Goal: Transaction & Acquisition: Purchase product/service

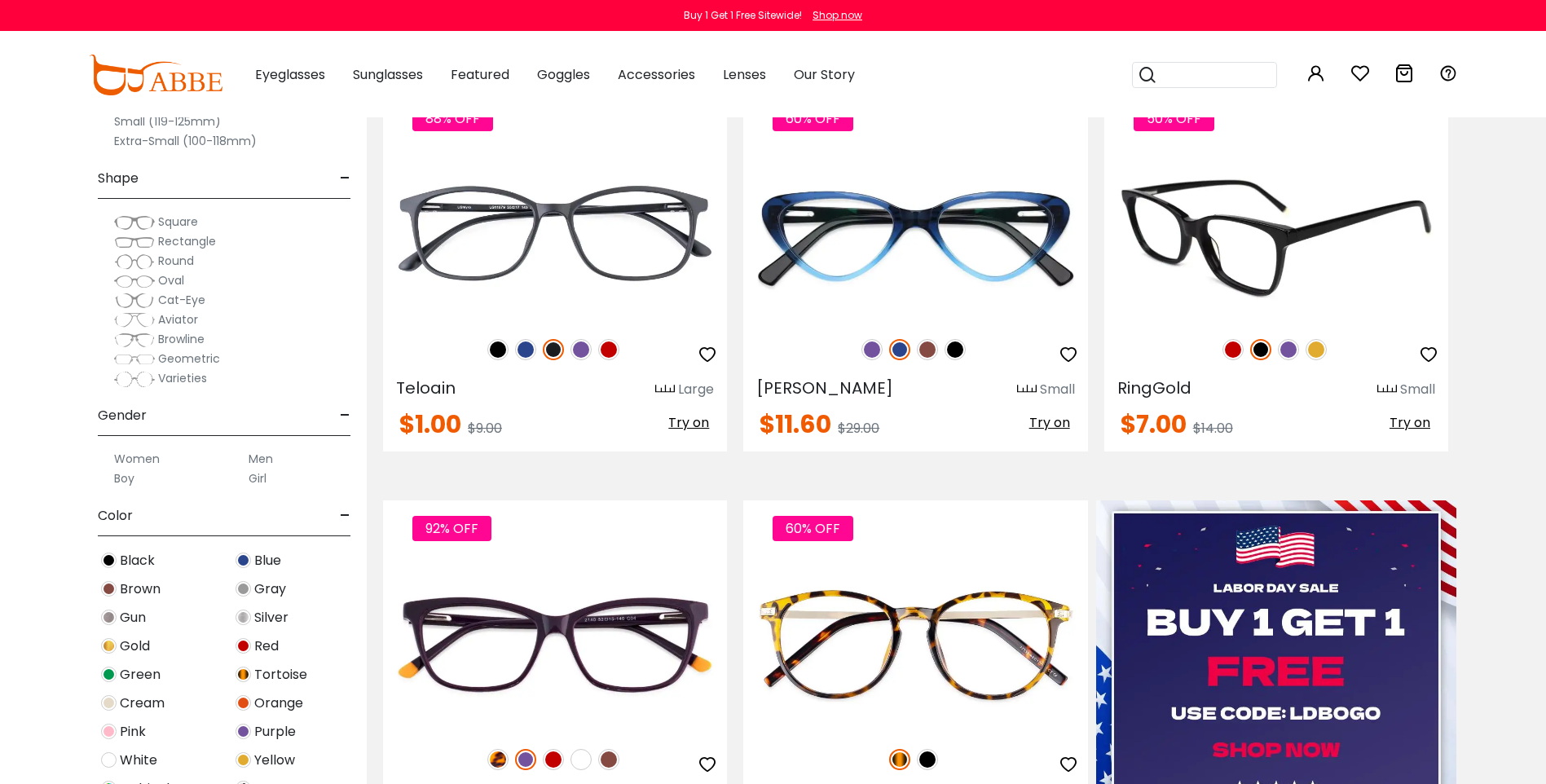
scroll to position [408, 0]
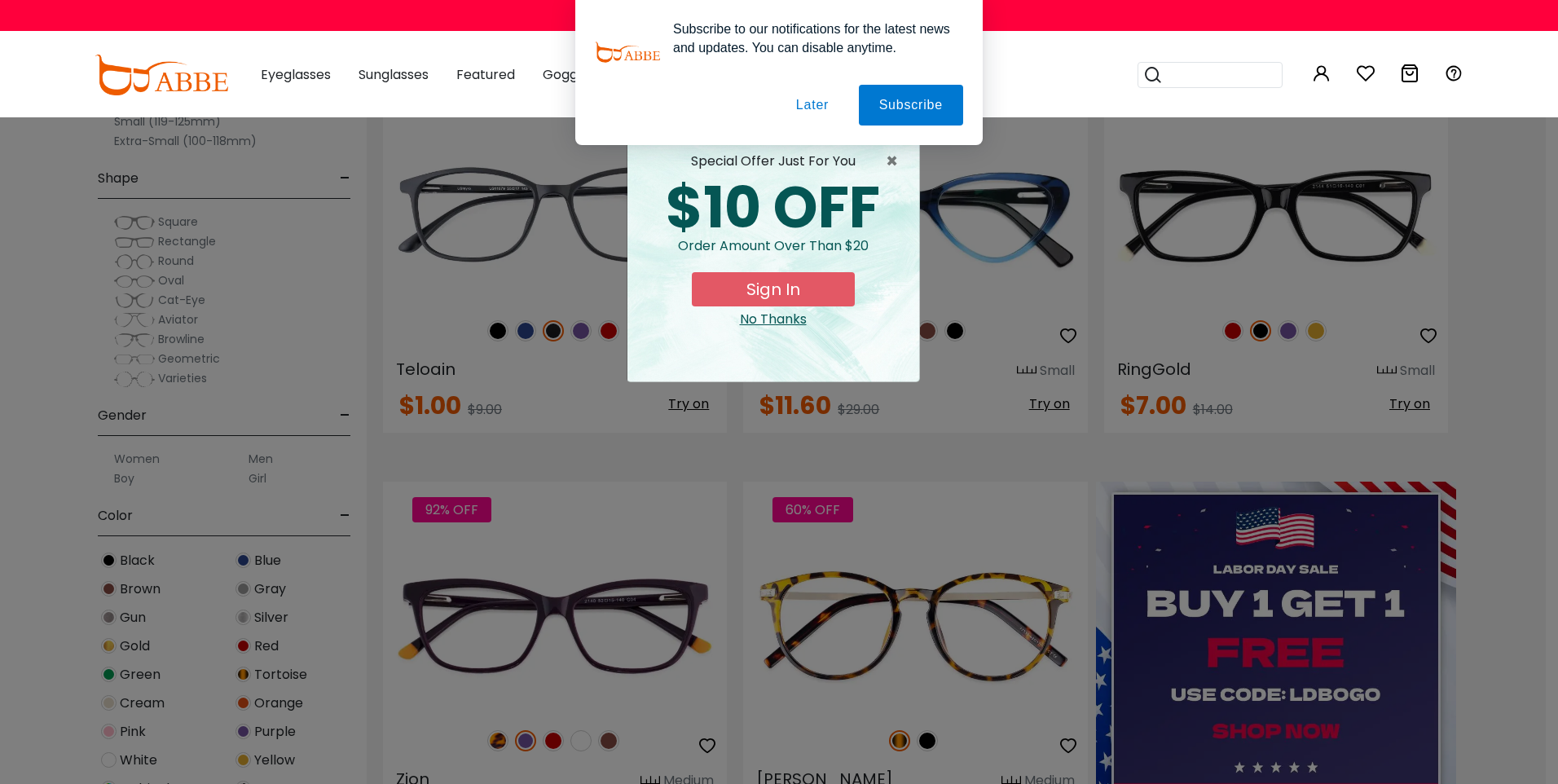
click at [1480, 370] on div "× special offer just for you $10 OFF Order amount over than $20 Sign In No Than…" at bounding box center [779, 392] width 1558 height 784
click at [0, 0] on button "Later" at bounding box center [0, 0] width 0 height 0
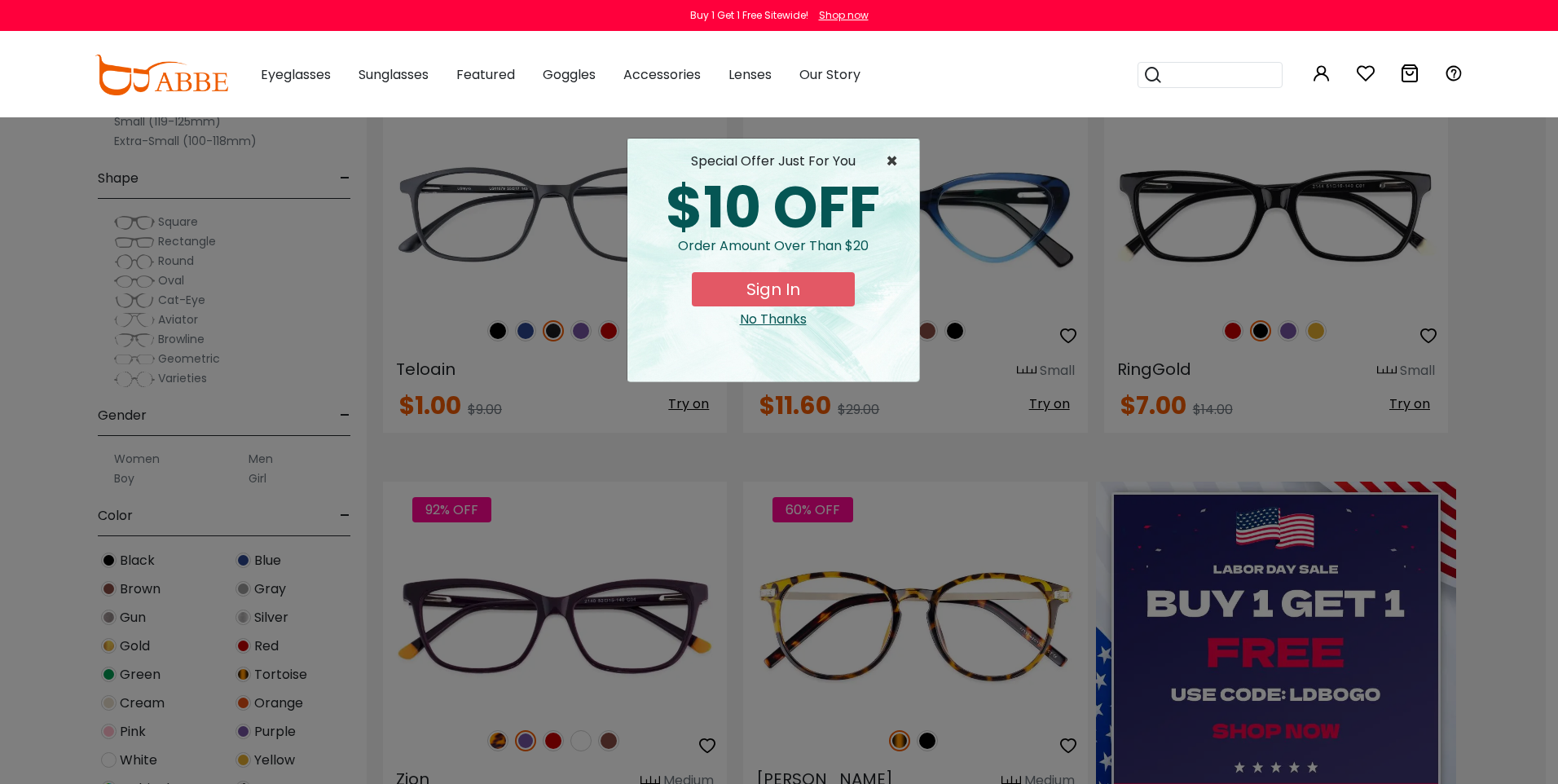
click at [890, 160] on span "×" at bounding box center [896, 160] width 20 height 19
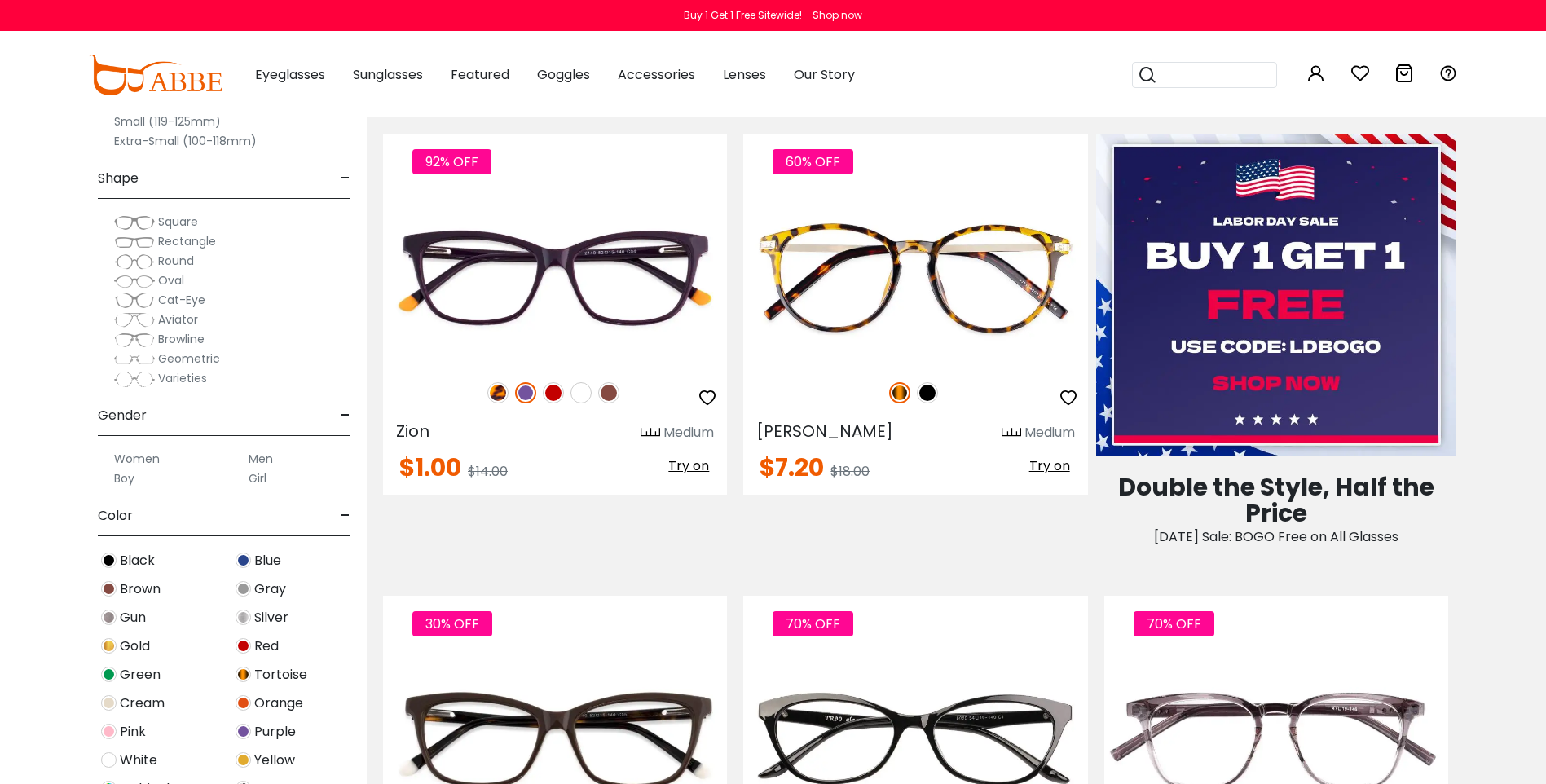
scroll to position [815, 0]
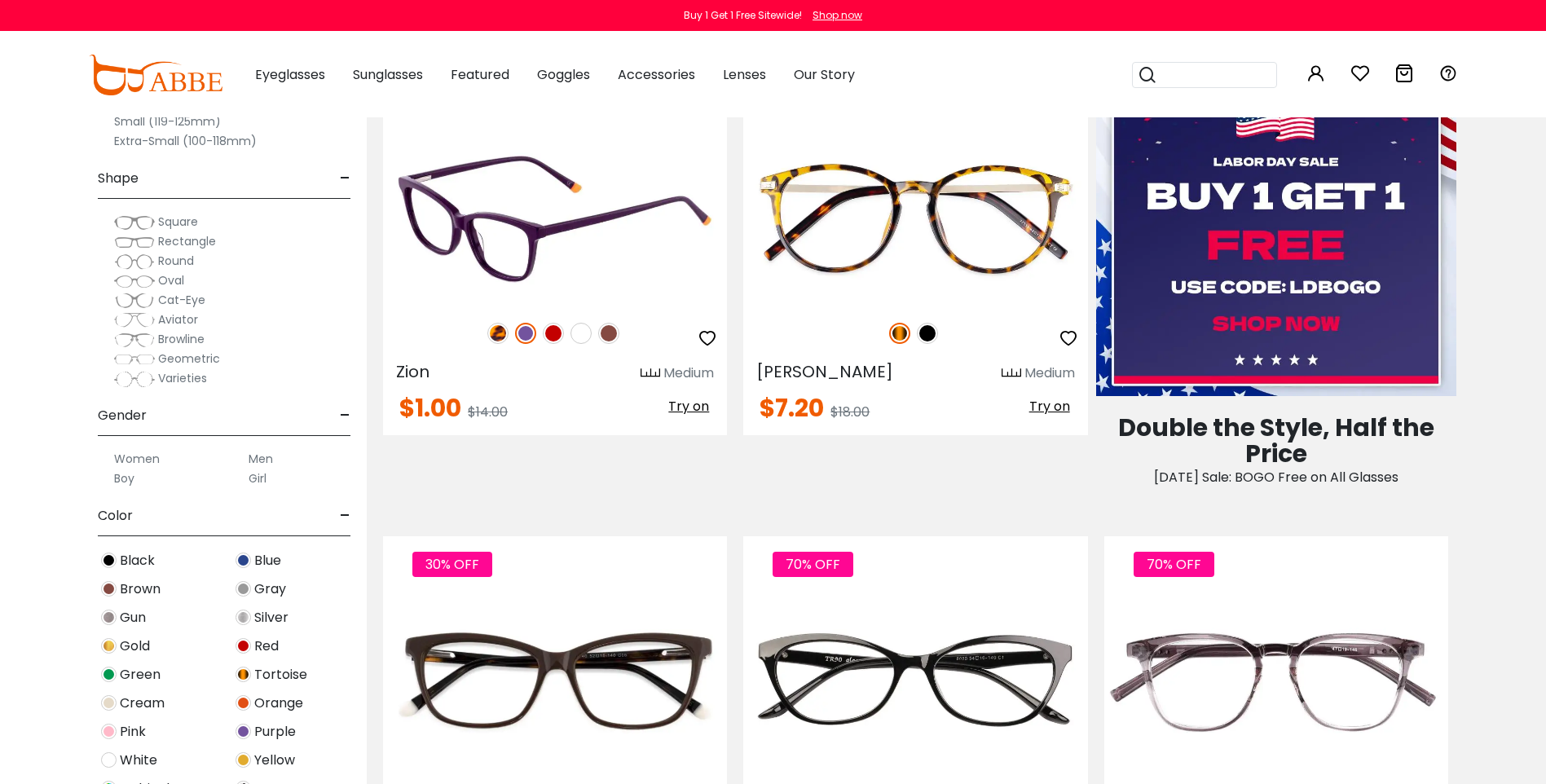
click at [488, 343] on img at bounding box center [498, 332] width 21 height 21
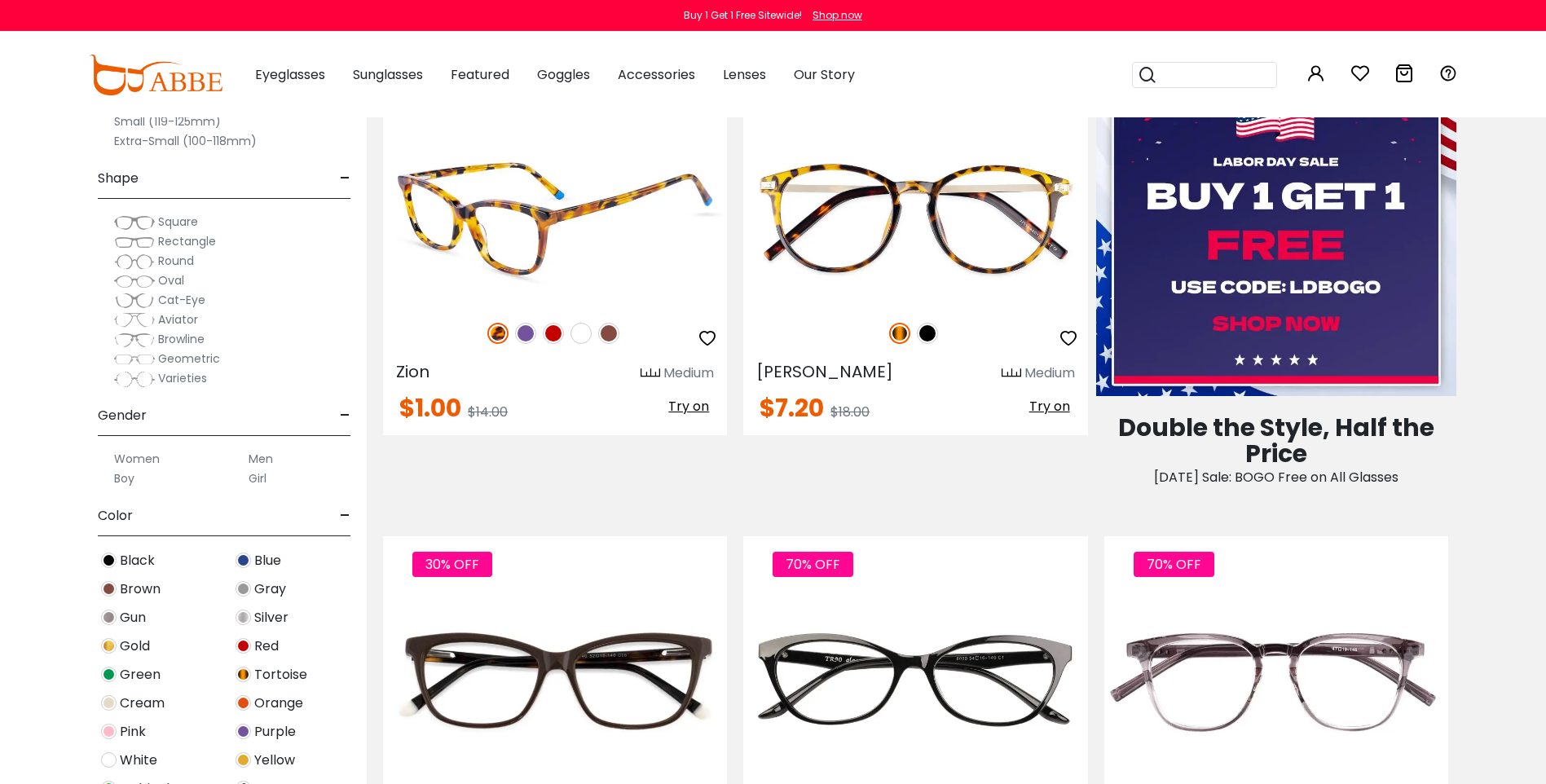
click at [515, 343] on img at bounding box center [525, 332] width 21 height 21
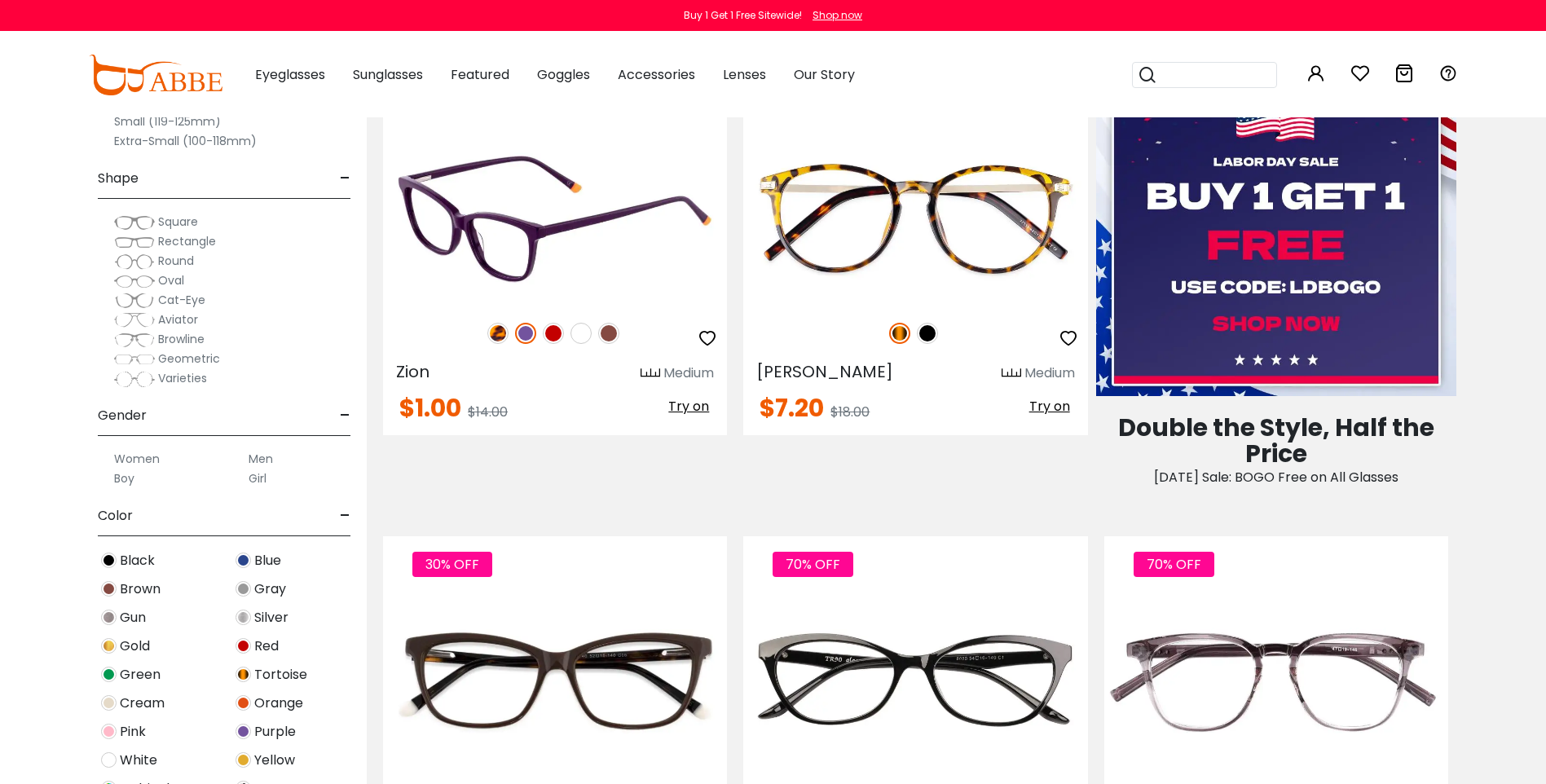
click at [552, 343] on img at bounding box center [553, 332] width 21 height 21
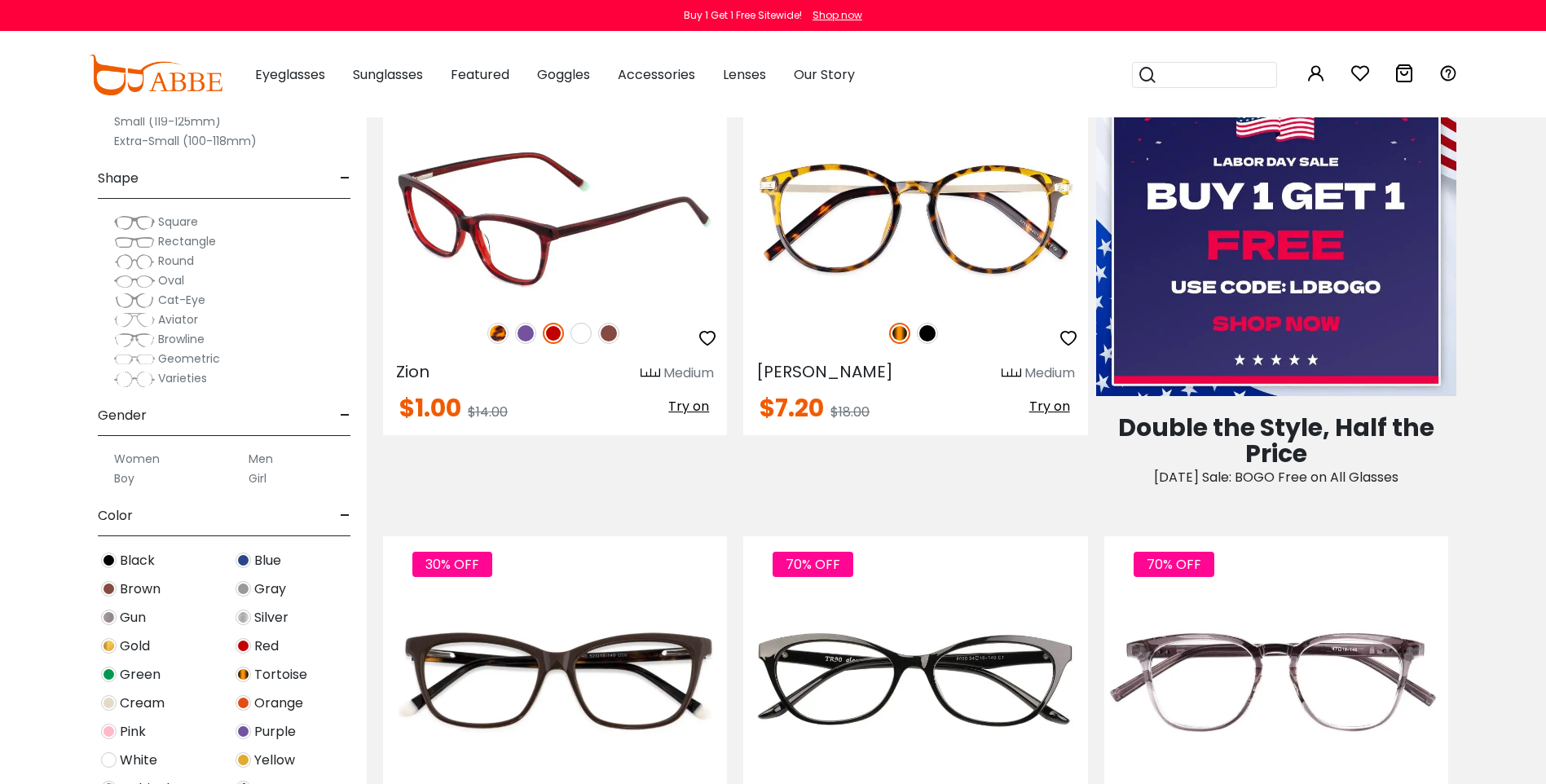
click at [591, 343] on img at bounding box center [581, 332] width 21 height 21
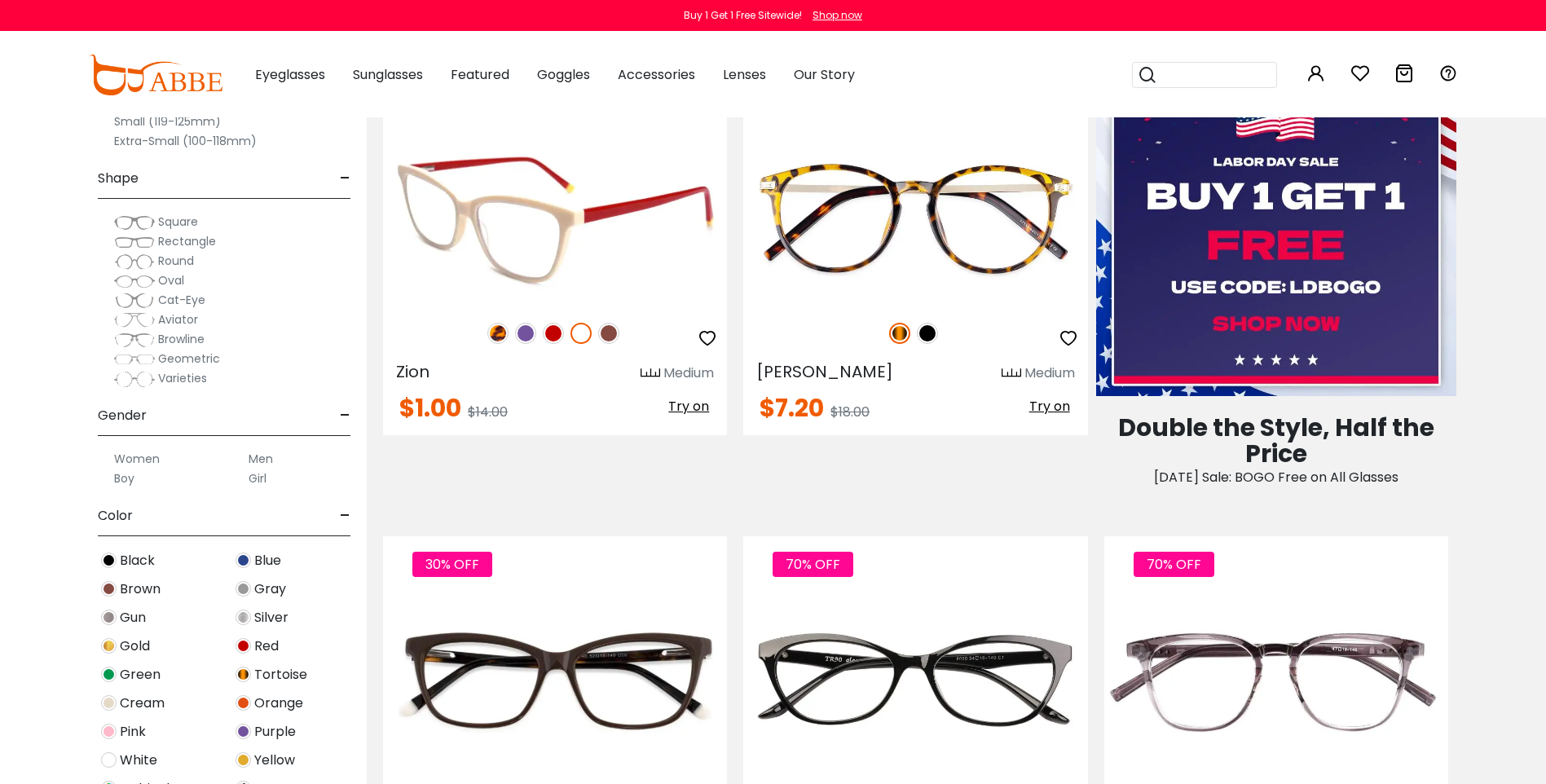
click at [613, 343] on img at bounding box center [609, 332] width 21 height 21
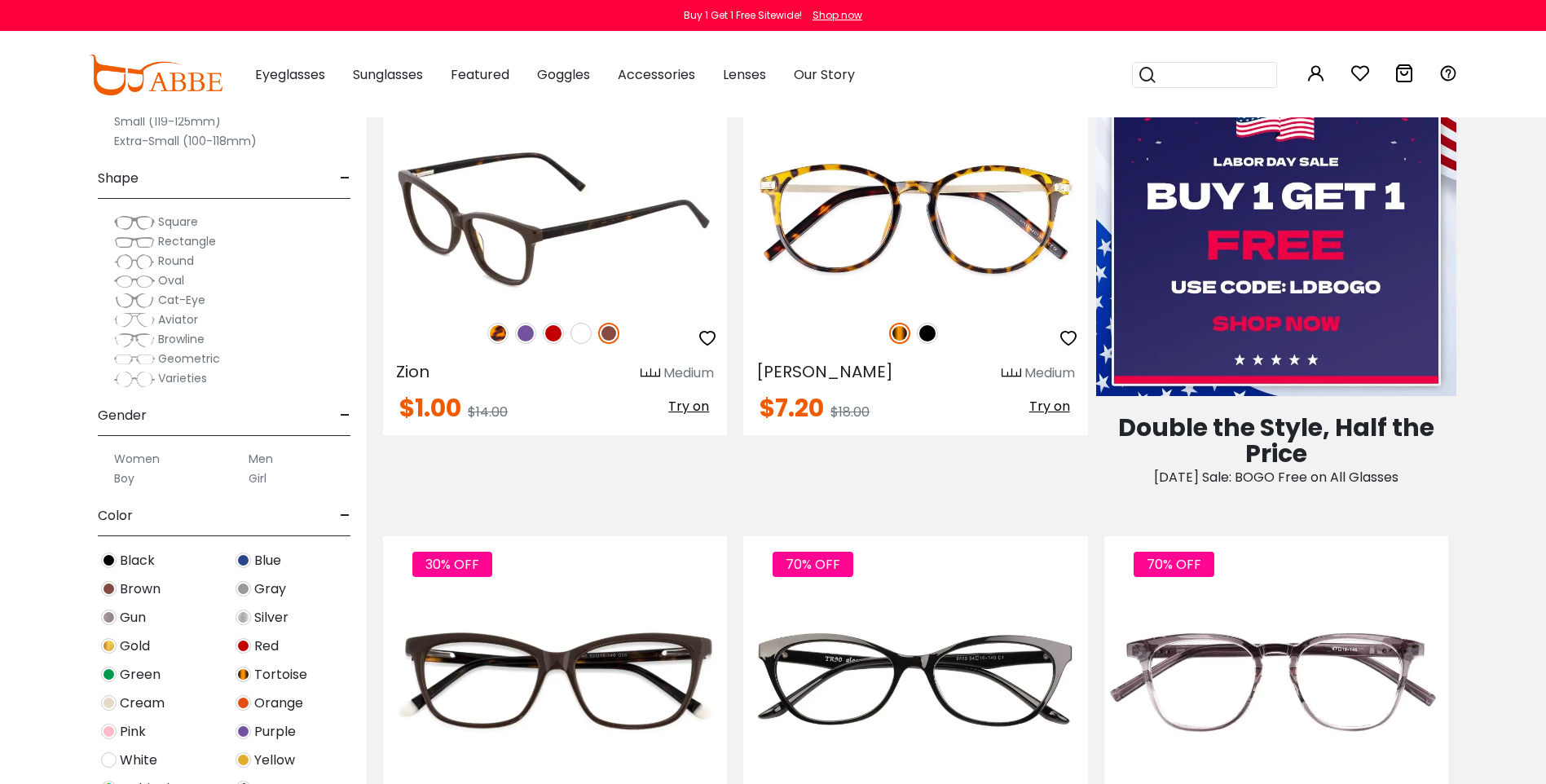
click at [520, 343] on img at bounding box center [525, 332] width 21 height 21
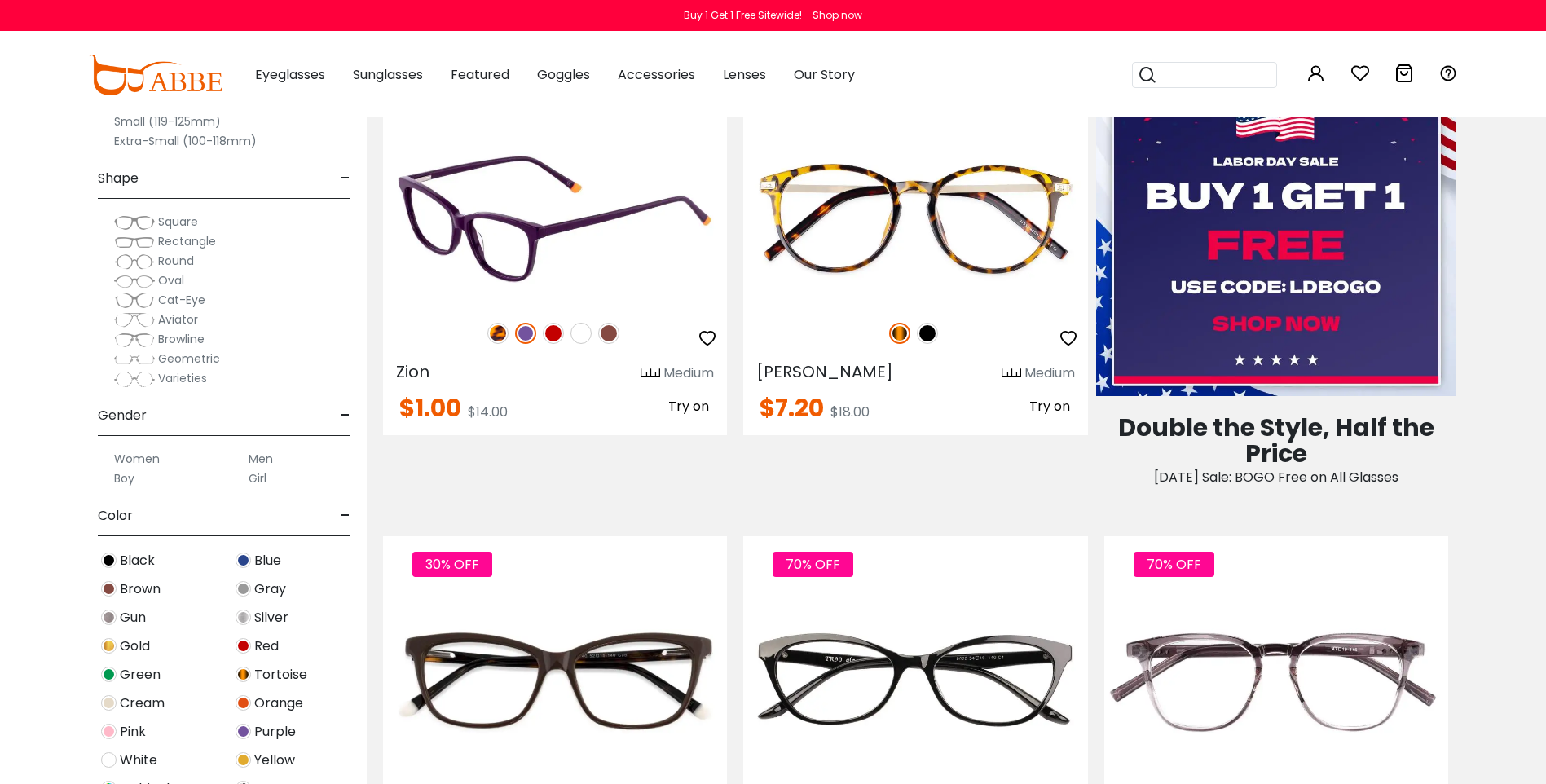
click at [491, 343] on img at bounding box center [498, 332] width 21 height 21
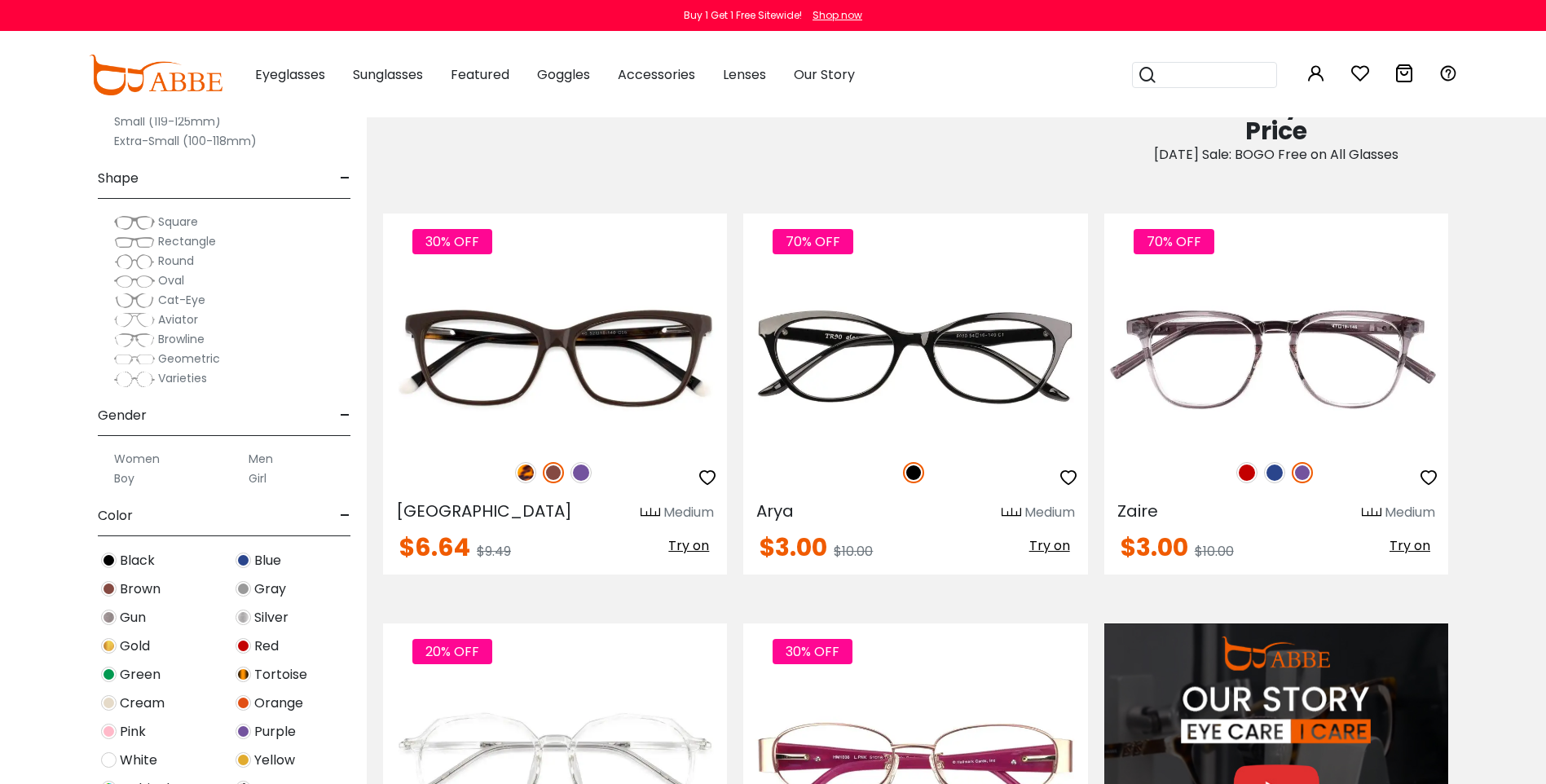
scroll to position [1140, 0]
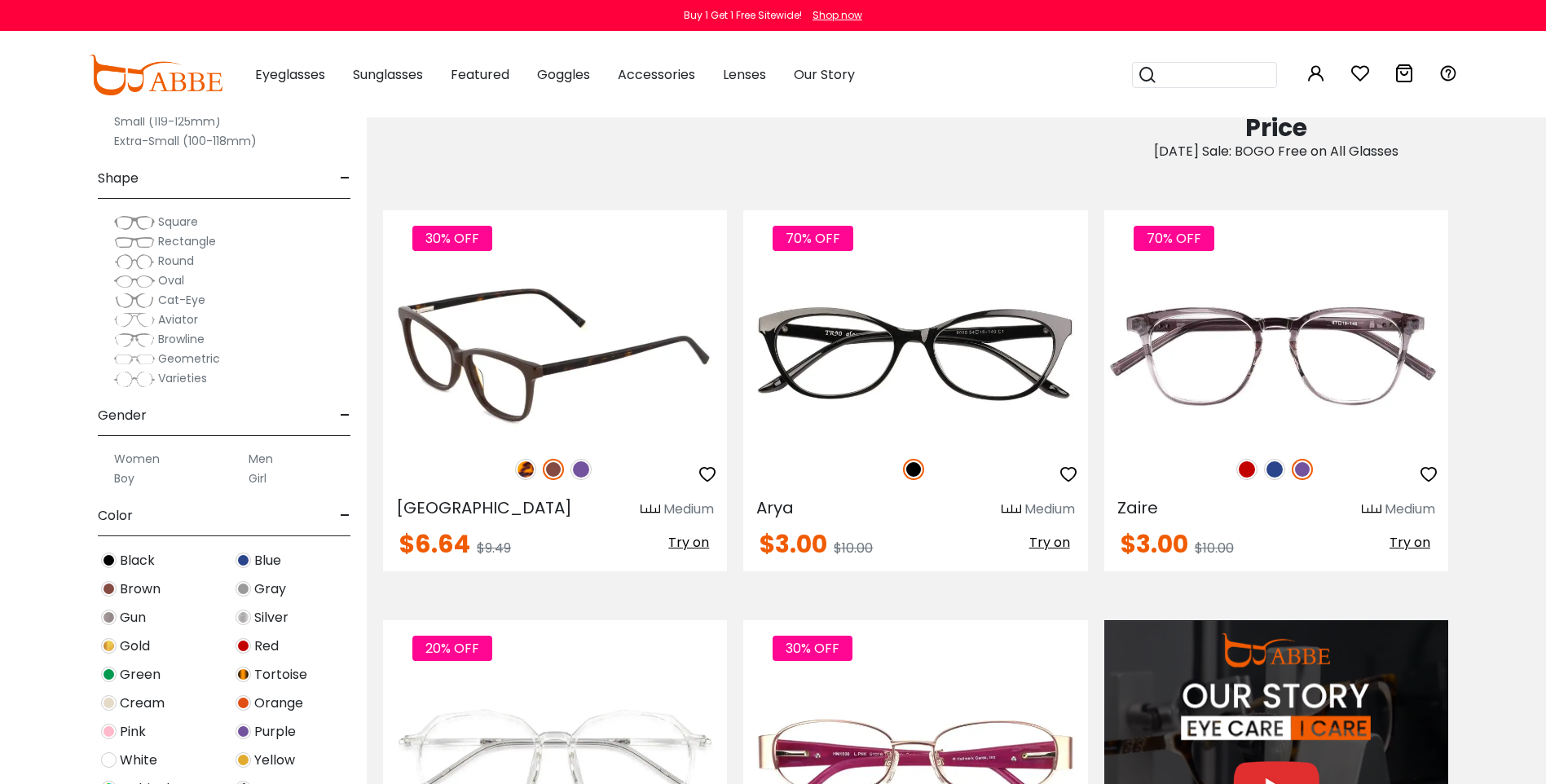
drag, startPoint x: 588, startPoint y: 638, endPoint x: 580, endPoint y: 642, distance: 8.9
click at [588, 480] on img at bounding box center [581, 469] width 21 height 21
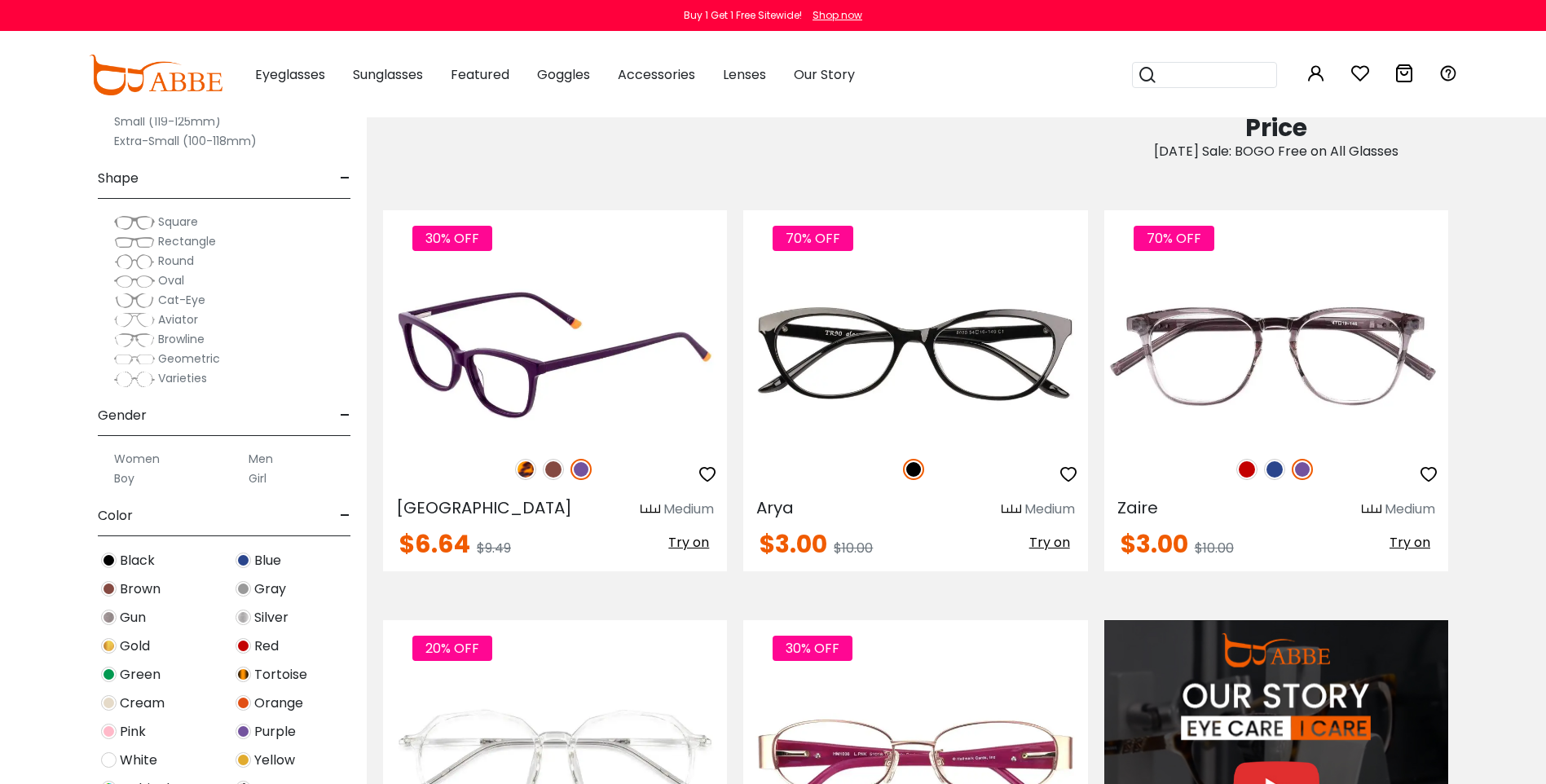
click at [554, 480] on img at bounding box center [553, 469] width 21 height 21
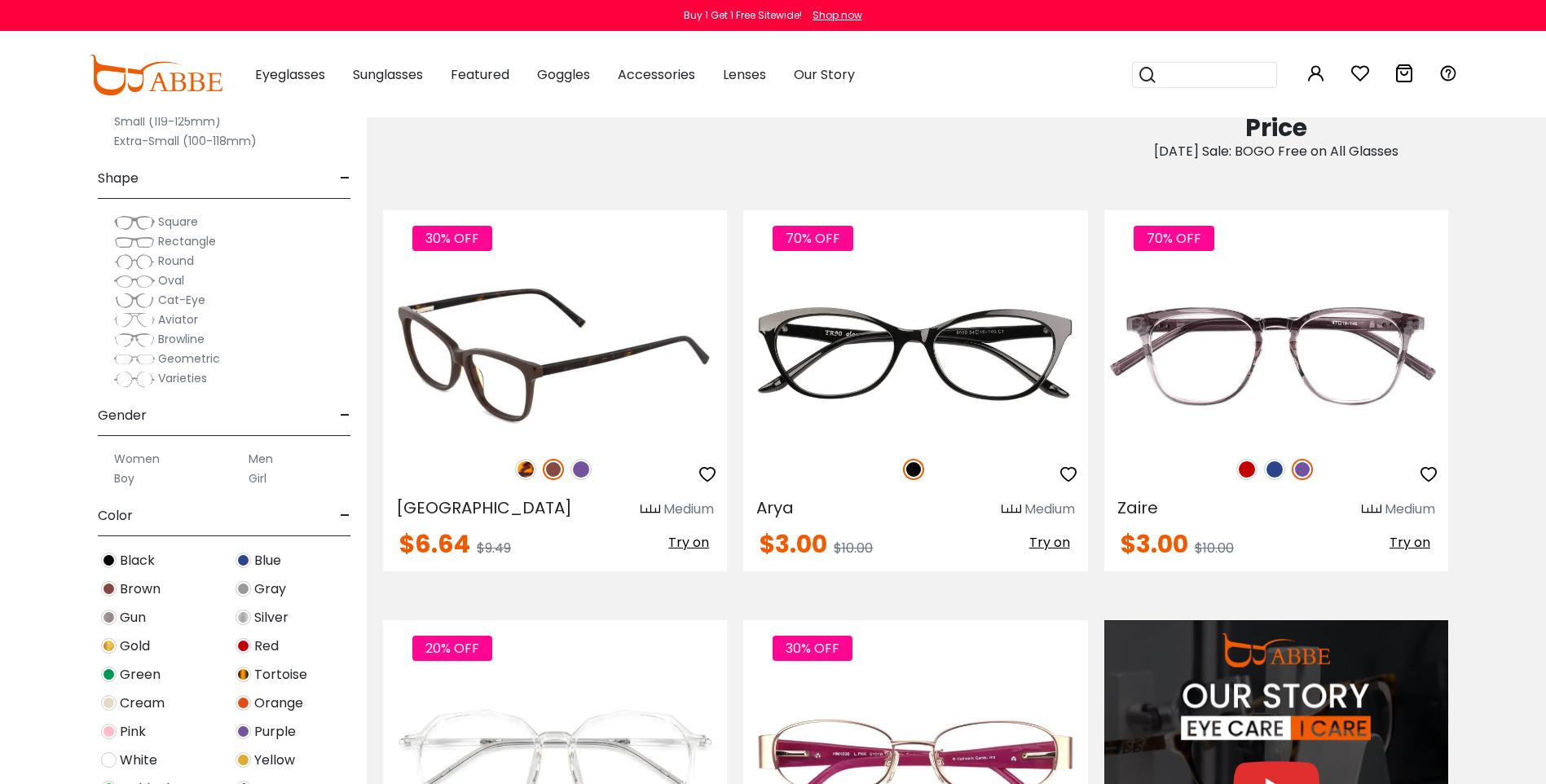
click at [523, 480] on img at bounding box center [525, 469] width 21 height 21
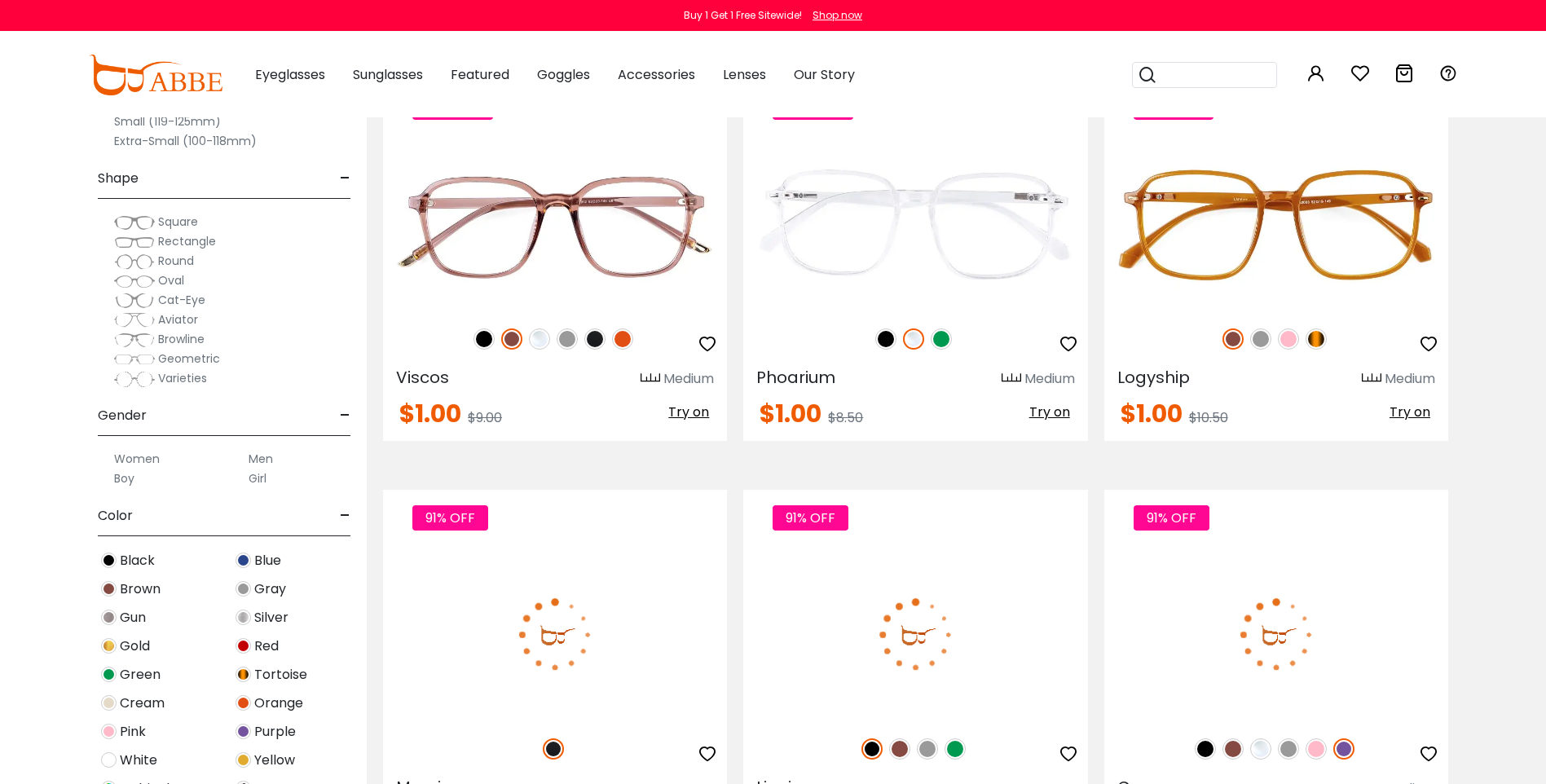
scroll to position [4155, 0]
